Goal: Navigation & Orientation: Find specific page/section

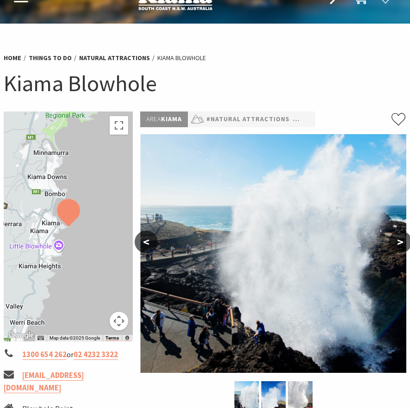
scroll to position [46, 0]
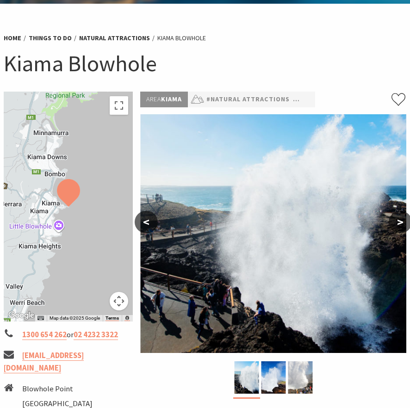
click at [236, 233] on img at bounding box center [273, 233] width 266 height 239
click at [397, 222] on button ">" at bounding box center [399, 222] width 23 height 22
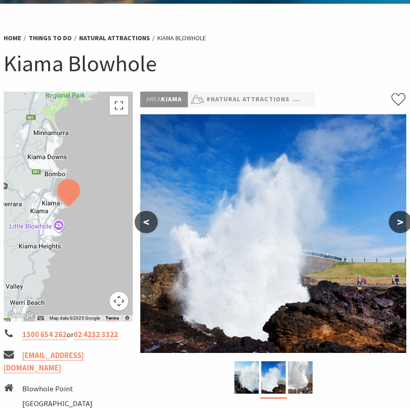
click at [397, 222] on button ">" at bounding box center [399, 222] width 23 height 22
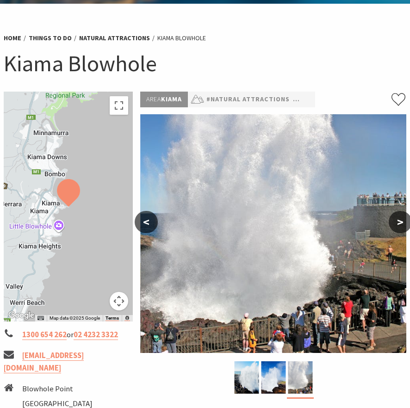
click at [402, 221] on button ">" at bounding box center [399, 222] width 23 height 22
click at [217, 280] on img at bounding box center [273, 233] width 266 height 239
click at [52, 252] on div at bounding box center [68, 207] width 129 height 230
drag, startPoint x: 48, startPoint y: 8, endPoint x: 119, endPoint y: 82, distance: 102.7
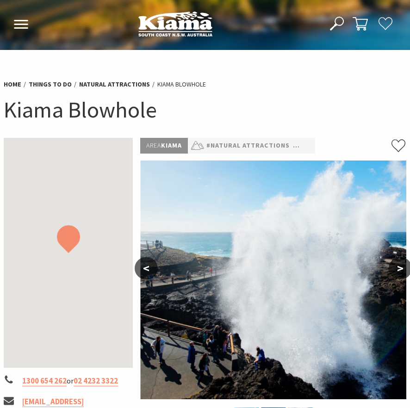
scroll to position [22, 0]
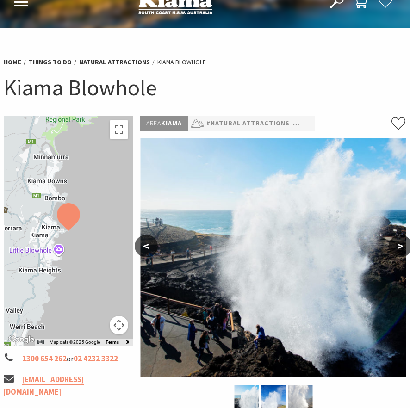
click at [146, 250] on button "<" at bounding box center [146, 246] width 23 height 22
click at [147, 247] on button "<" at bounding box center [146, 246] width 23 height 22
drag, startPoint x: 329, startPoint y: 257, endPoint x: 357, endPoint y: 167, distance: 93.8
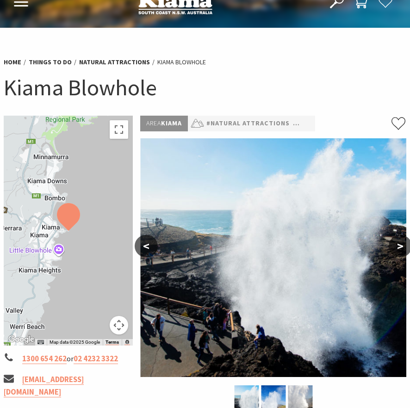
click at [357, 170] on img at bounding box center [273, 257] width 266 height 239
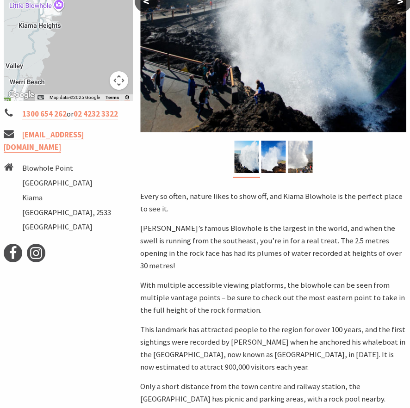
scroll to position [269, 0]
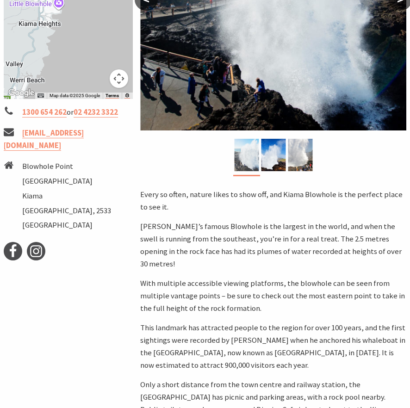
click at [255, 162] on img at bounding box center [246, 155] width 25 height 32
click at [262, 159] on img at bounding box center [273, 155] width 25 height 32
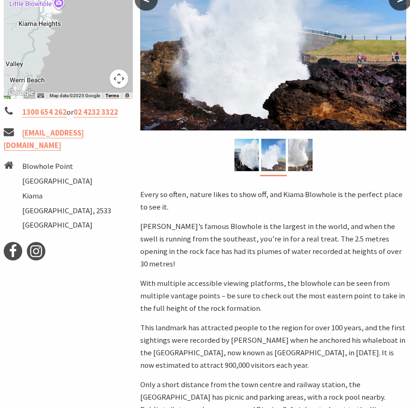
click at [263, 158] on img at bounding box center [273, 155] width 25 height 32
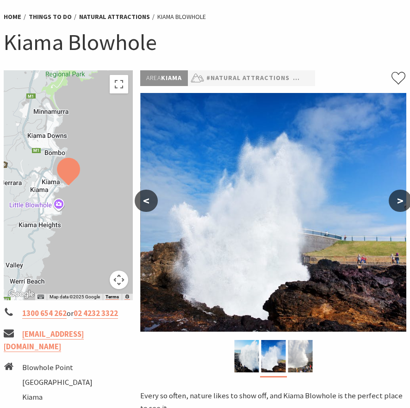
scroll to position [0, 0]
